Goal: Check status: Check status

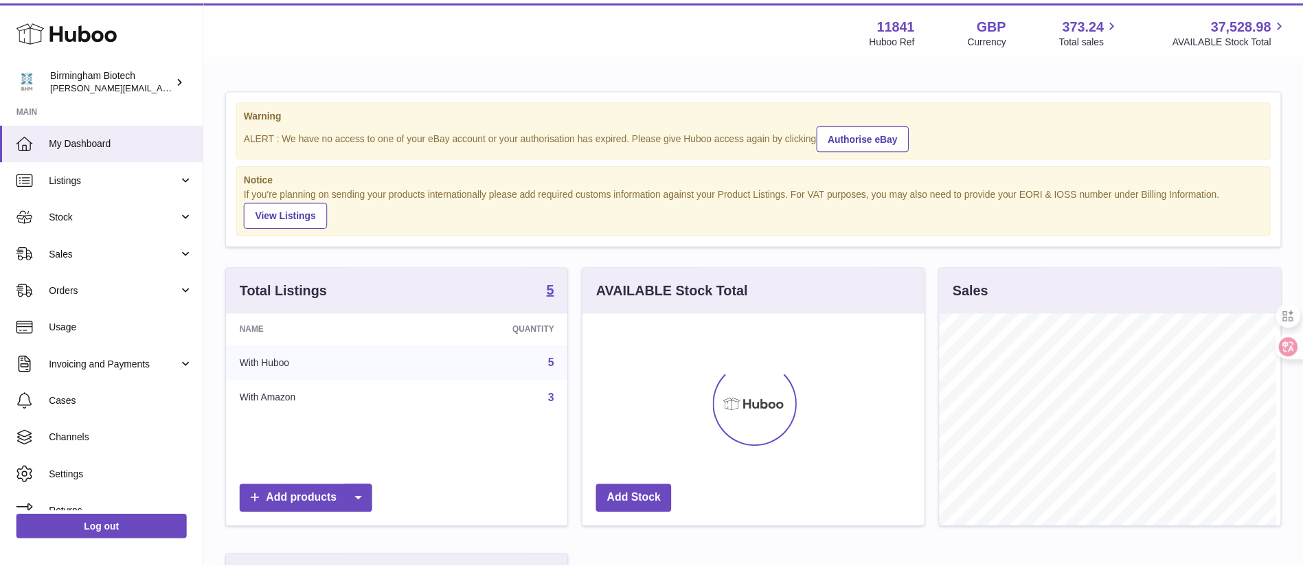
scroll to position [214, 346]
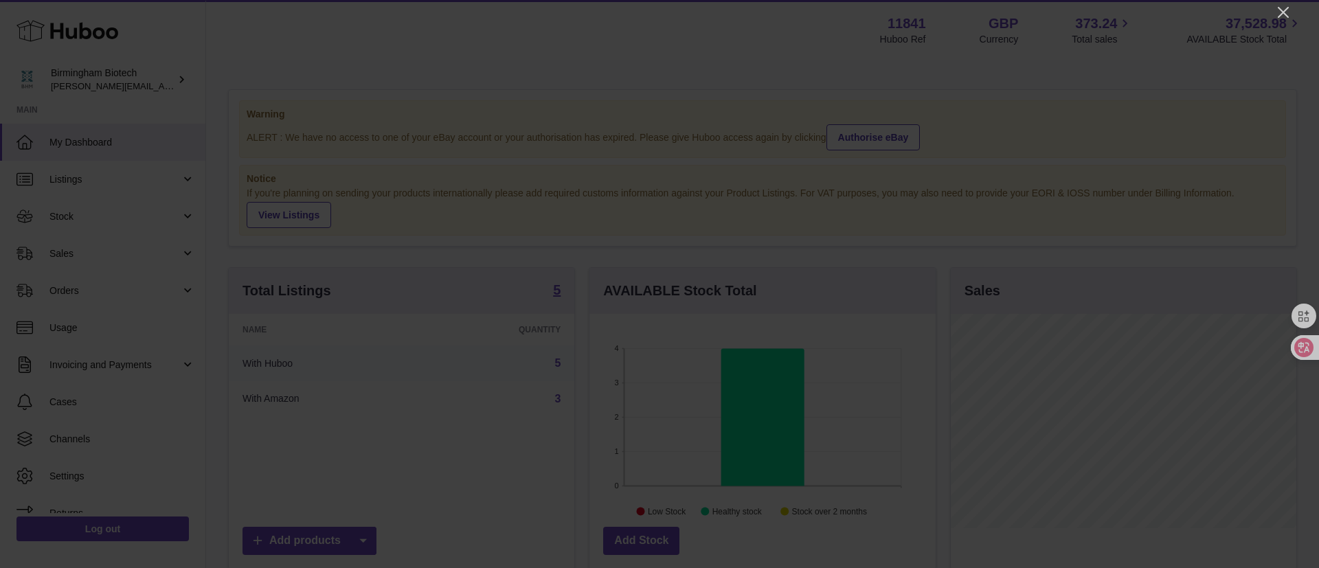
click at [1272, 12] on div at bounding box center [659, 284] width 1319 height 568
click at [1281, 13] on icon "Close" at bounding box center [1283, 12] width 16 height 16
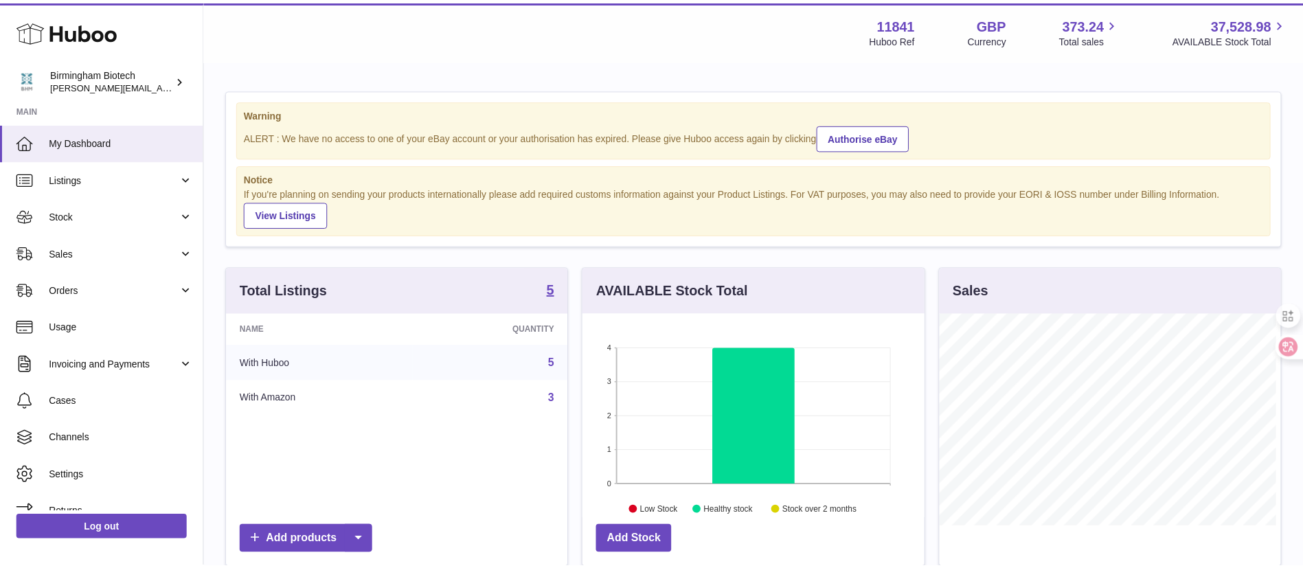
scroll to position [686754, 686627]
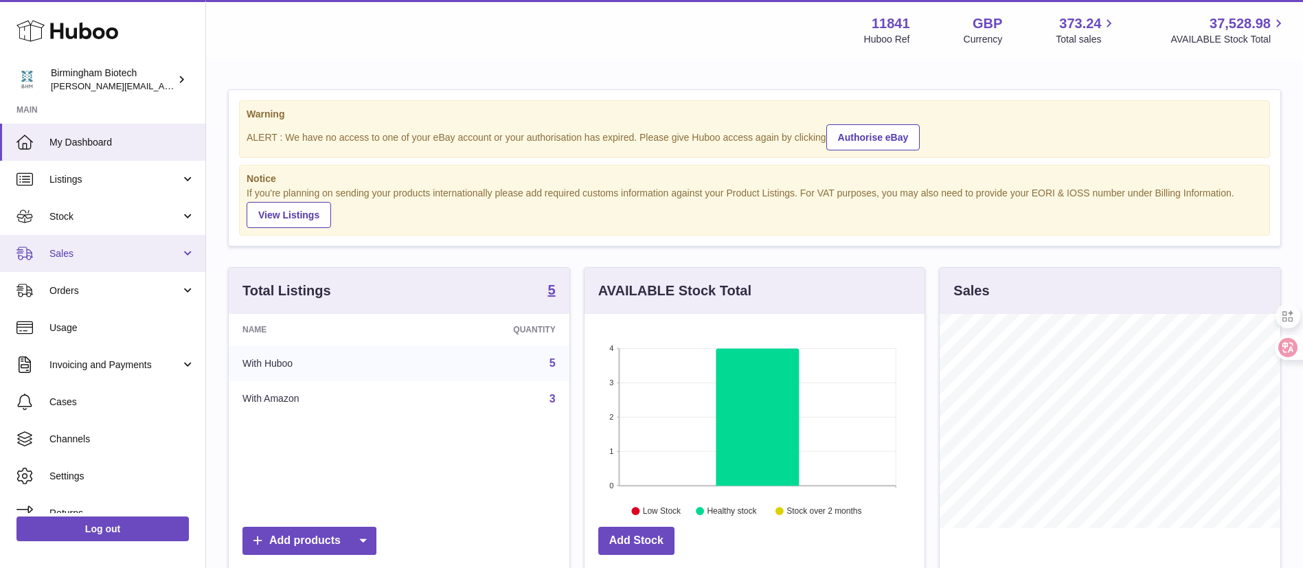
click at [132, 257] on span "Sales" at bounding box center [114, 253] width 131 height 13
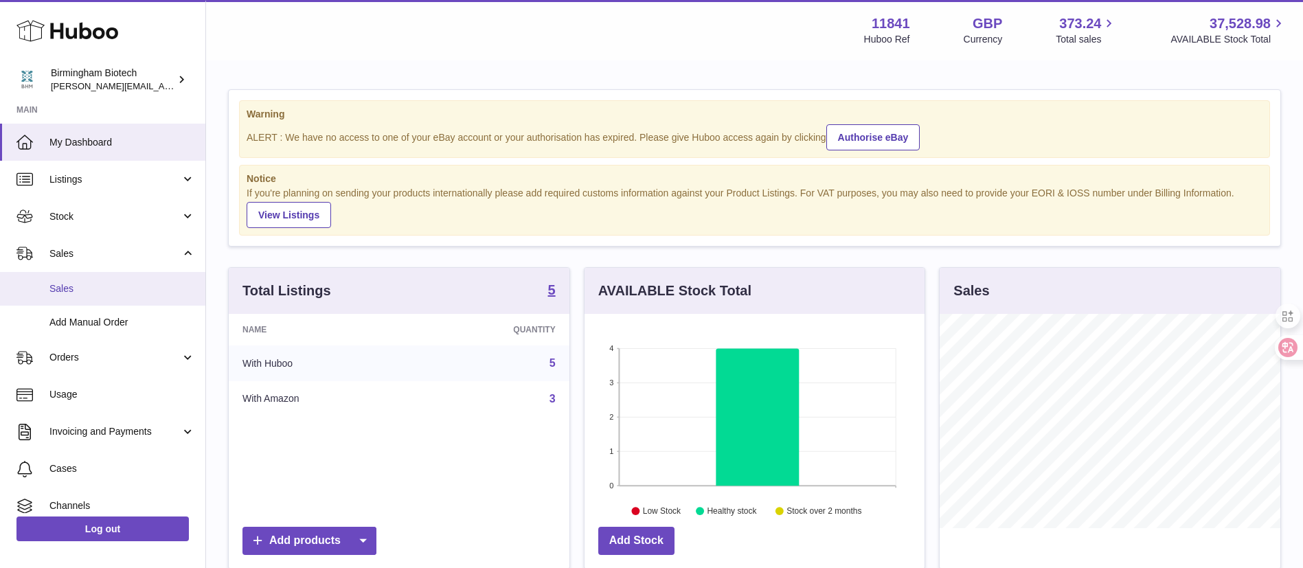
click at [131, 283] on span "Sales" at bounding box center [122, 288] width 146 height 13
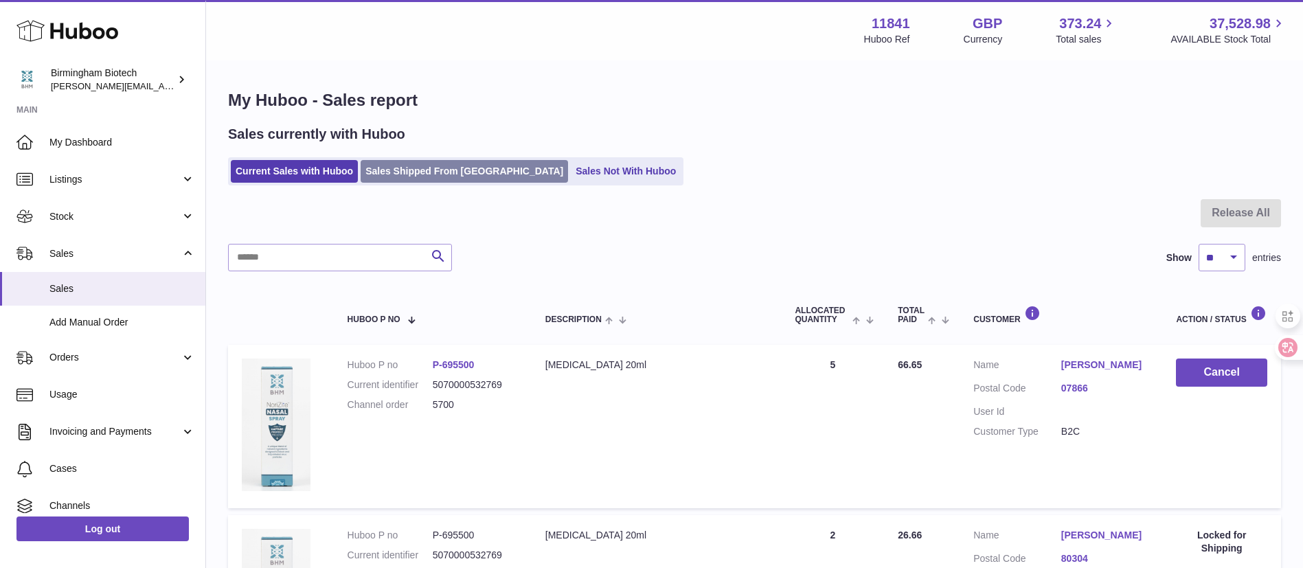
click at [451, 173] on link "Sales Shipped From Huboo" at bounding box center [464, 171] width 207 height 23
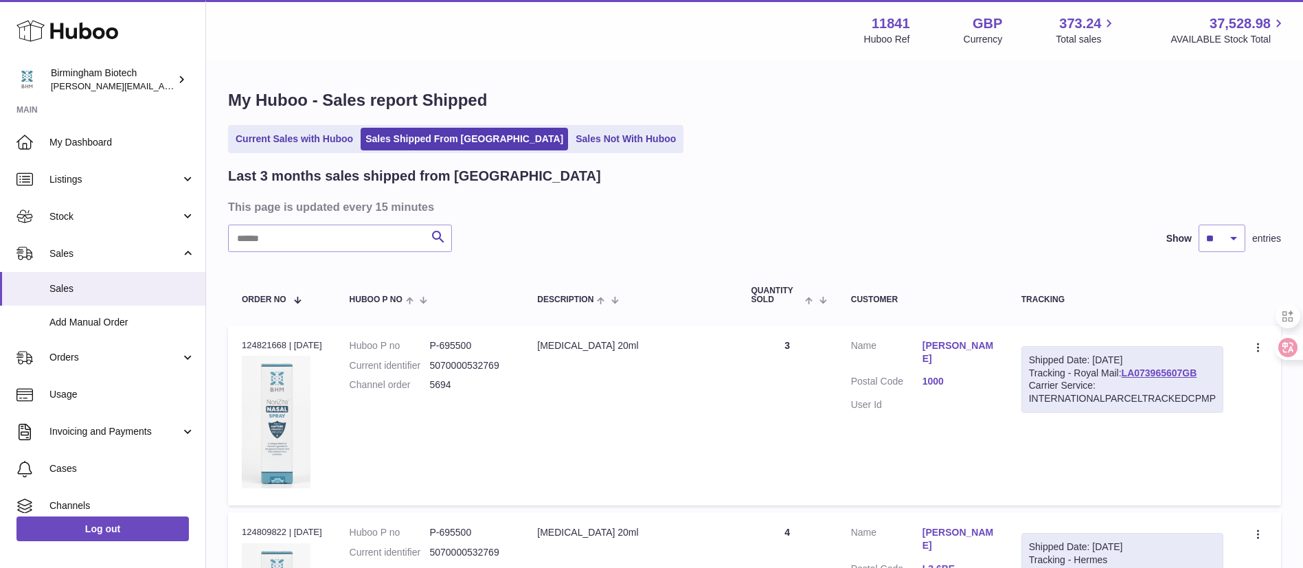
click at [383, 232] on input "text" at bounding box center [340, 238] width 224 height 27
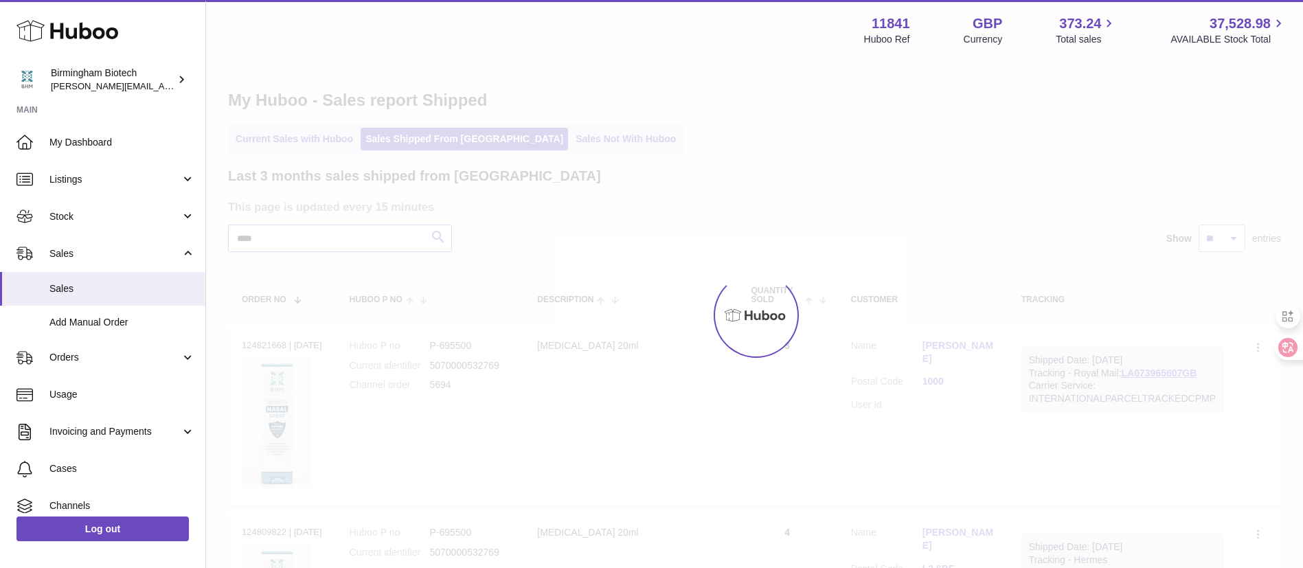
type input "****"
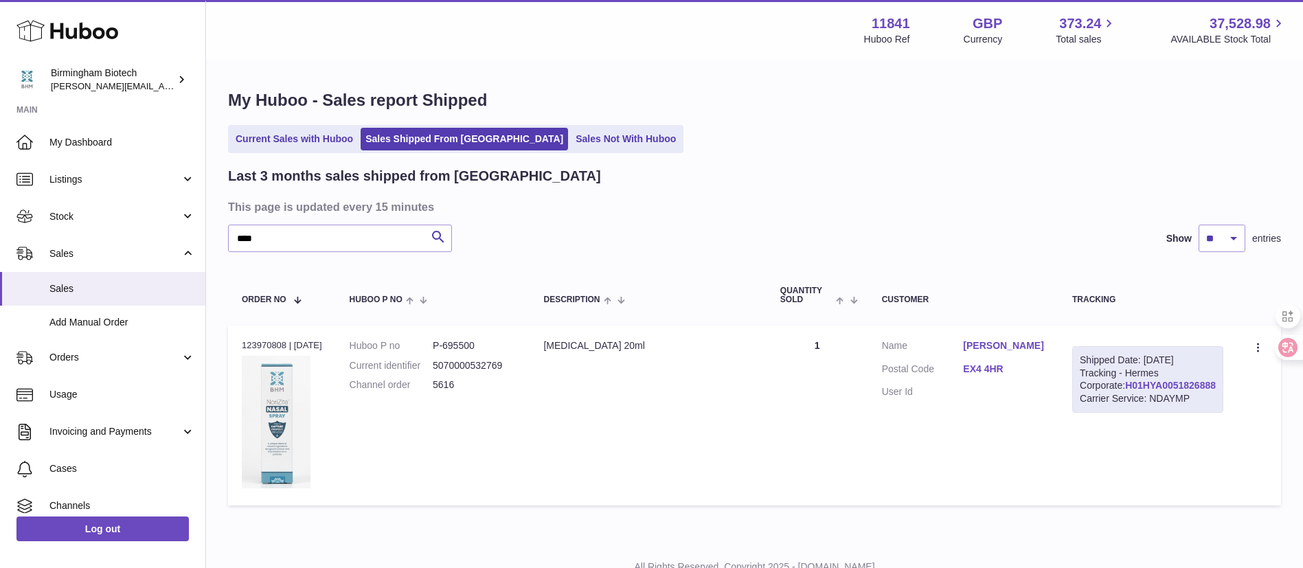
click at [1172, 391] on link "H01HYA0051826888" at bounding box center [1170, 385] width 91 height 11
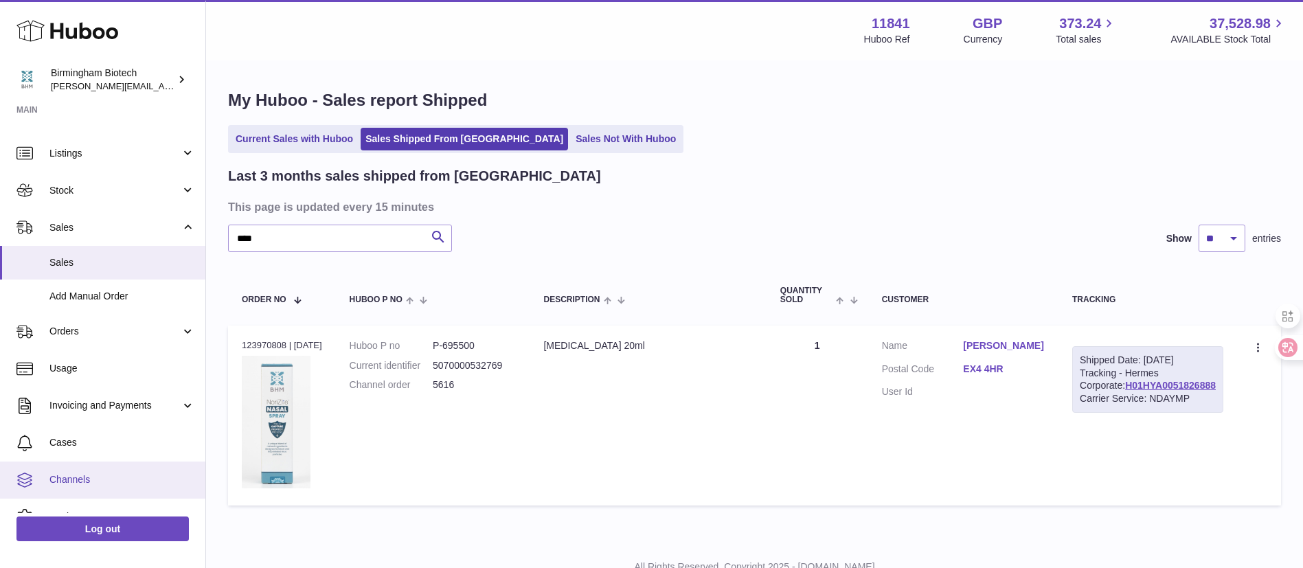
scroll to position [86, 0]
